Goal: Task Accomplishment & Management: Use online tool/utility

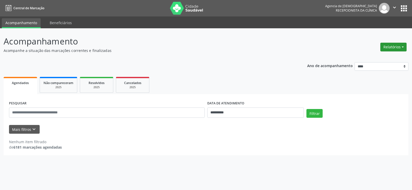
click at [402, 50] on button "Relatórios" at bounding box center [393, 47] width 26 height 9
click at [388, 56] on link "Agendamentos" at bounding box center [378, 58] width 55 height 7
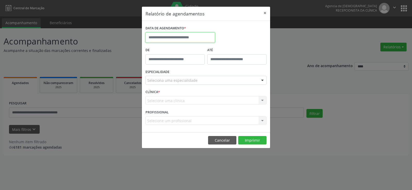
click at [177, 38] on input "text" at bounding box center [180, 37] width 70 height 10
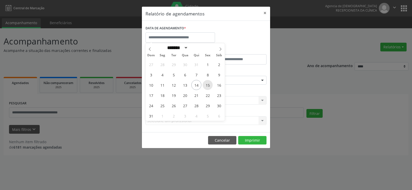
click at [204, 86] on span "15" at bounding box center [208, 85] width 10 height 10
type input "**********"
click at [204, 86] on span "15" at bounding box center [208, 85] width 10 height 10
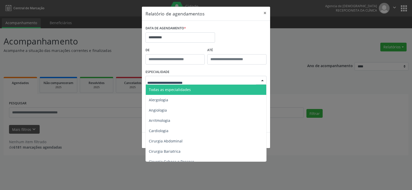
click at [205, 83] on div at bounding box center [205, 80] width 121 height 9
click at [205, 86] on span "Todas as especialidades" at bounding box center [206, 90] width 121 height 10
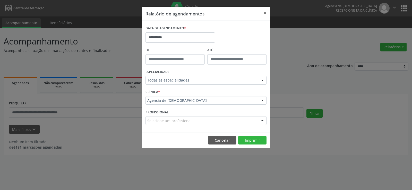
click at [260, 146] on footer "Cancelar Imprimir" at bounding box center [206, 140] width 128 height 16
click at [259, 144] on button "Imprimir" at bounding box center [252, 140] width 28 height 9
